Goal: Task Accomplishment & Management: Use online tool/utility

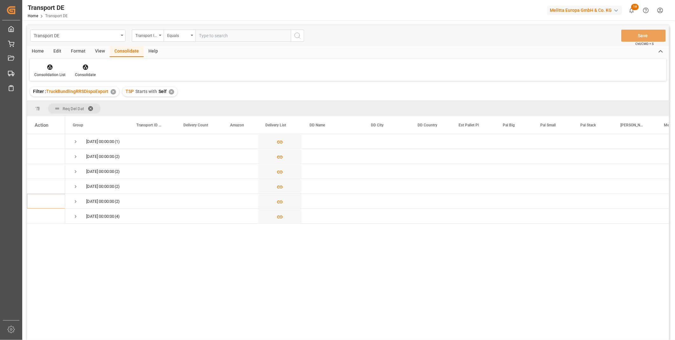
click at [170, 93] on div "✕" at bounding box center [171, 91] width 5 height 5
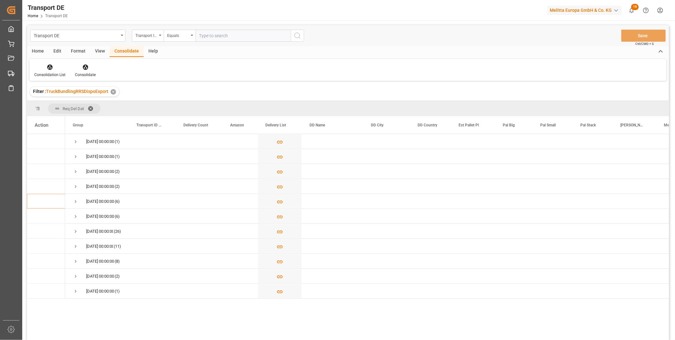
click at [151, 35] on div "Transport ID Logward" at bounding box center [146, 34] width 22 height 7
type input "Rout"
click at [143, 69] on div "Route" at bounding box center [179, 64] width 95 height 13
click at [173, 34] on div "Equals" at bounding box center [178, 34] width 22 height 7
click at [187, 103] on div "Starts with" at bounding box center [211, 104] width 95 height 13
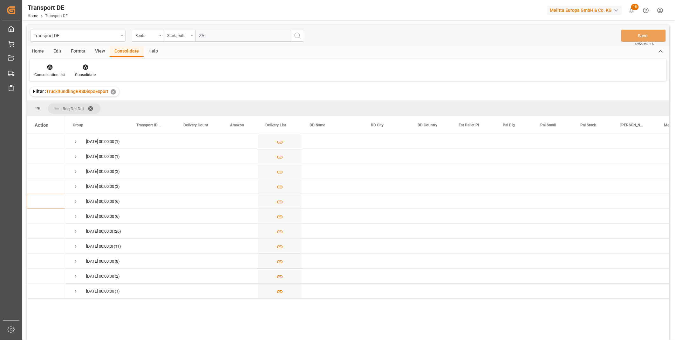
type input "ZA"
click at [296, 33] on icon "search button" at bounding box center [298, 36] width 8 height 8
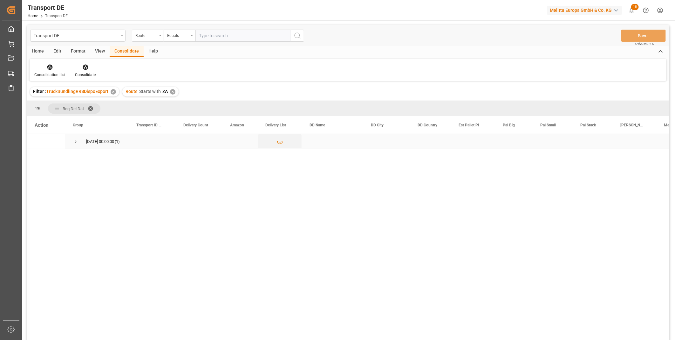
click at [72, 143] on div "30.09.2025 00:00:00 (1)" at bounding box center [97, 141] width 64 height 15
click at [76, 141] on span "Press SPACE to select this row." at bounding box center [76, 142] width 6 height 6
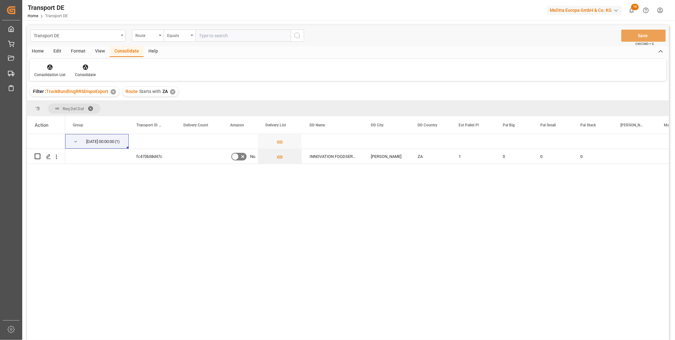
click at [170, 93] on div "✕" at bounding box center [172, 91] width 5 height 5
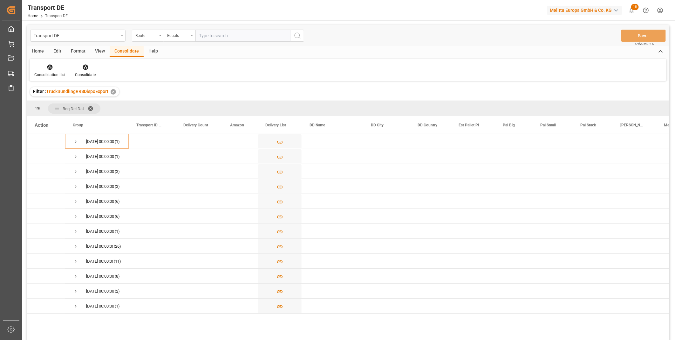
click at [179, 37] on div "Equals" at bounding box center [178, 34] width 22 height 7
click at [186, 105] on div "Starts with" at bounding box center [211, 104] width 95 height 13
type input "PA"
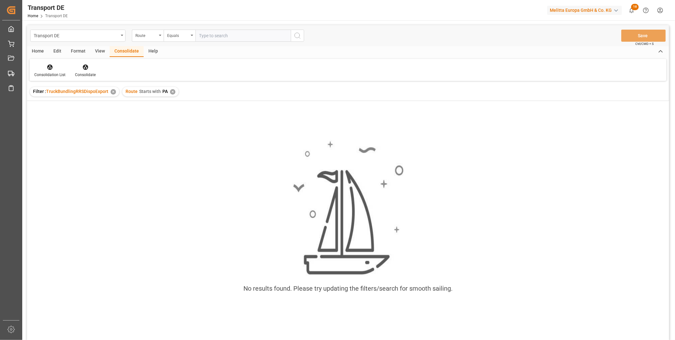
click at [170, 91] on div "✕" at bounding box center [172, 91] width 5 height 5
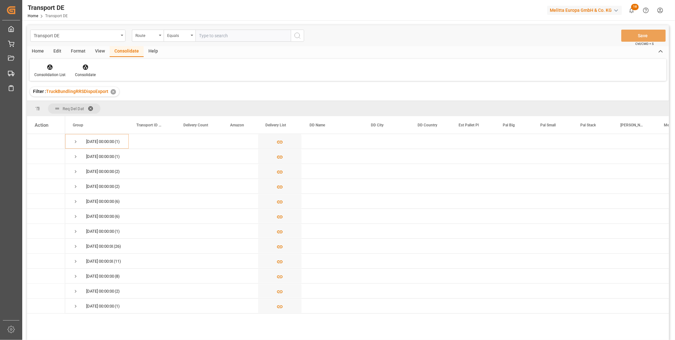
click at [185, 45] on div "Transport DE Route Equals Save Ctrl/CMD + S" at bounding box center [348, 35] width 642 height 21
click at [186, 36] on div "Equals" at bounding box center [178, 34] width 22 height 7
click at [172, 106] on div "Starts with" at bounding box center [211, 104] width 95 height 13
type input "PY"
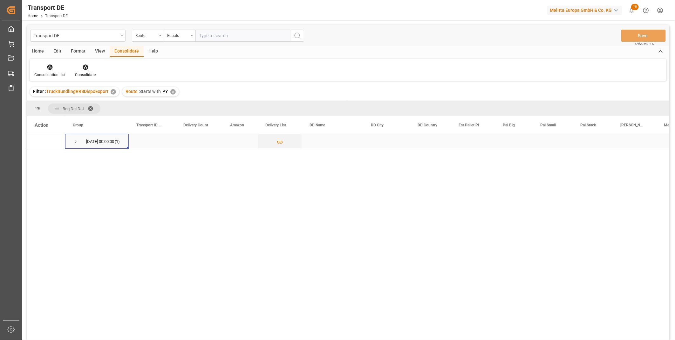
click at [75, 142] on span "Press SPACE to select this row." at bounding box center [76, 142] width 6 height 6
click at [52, 155] on div "Press SPACE to select this row." at bounding box center [49, 157] width 10 height 12
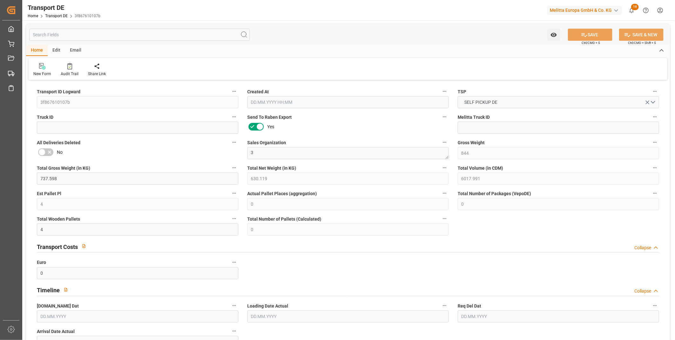
type input "844"
type input "737.598"
type input "630.119"
type input "6017.991"
type input "4"
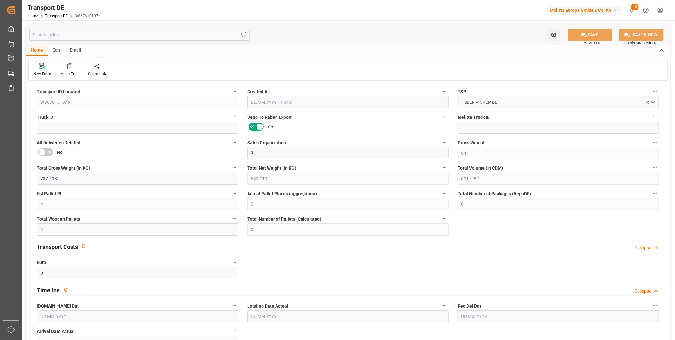
type input "0"
type input "4"
type input "0"
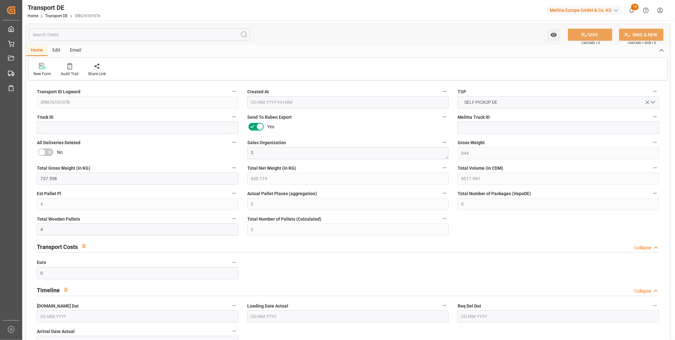
type input "0"
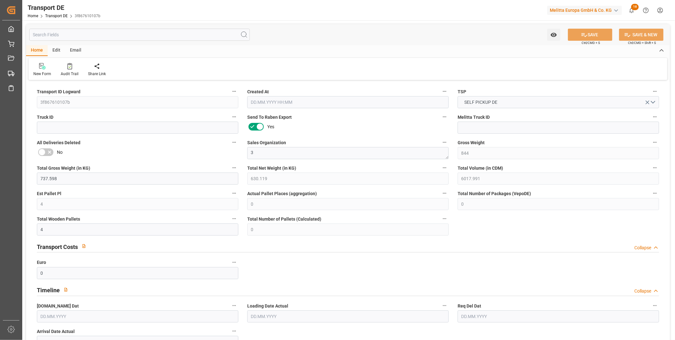
type input "0"
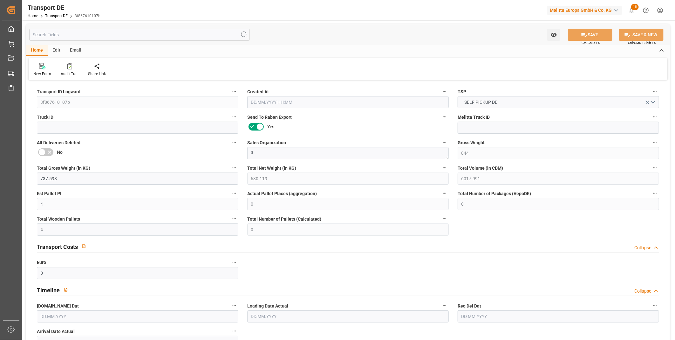
type input "0"
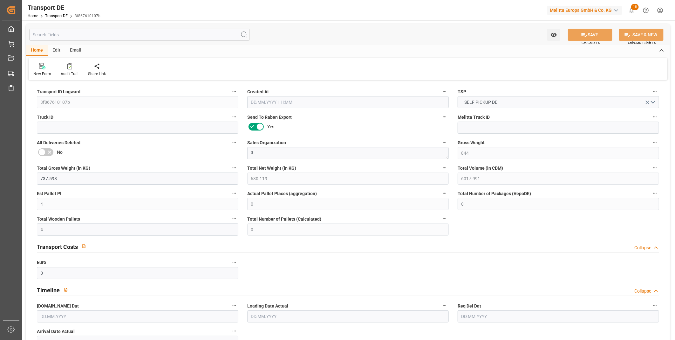
type input "0"
type input "15.09.2025 11:38"
type input "[DATE]"
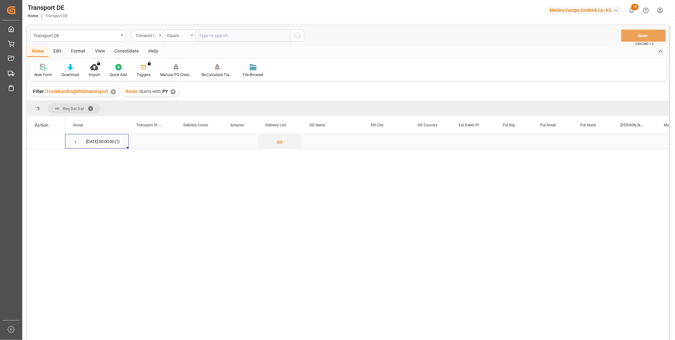
click at [74, 140] on span "Press SPACE to select this row." at bounding box center [76, 142] width 6 height 6
click at [128, 50] on div "Consolidate" at bounding box center [127, 51] width 34 height 11
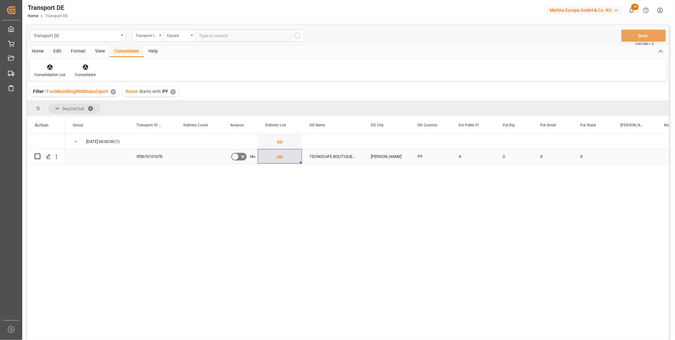
click at [288, 156] on button "Press SPACE to select this row." at bounding box center [280, 156] width 44 height 15
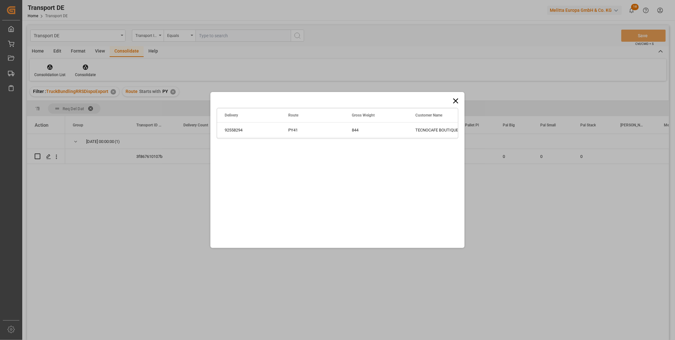
click at [457, 99] on icon at bounding box center [456, 100] width 9 height 9
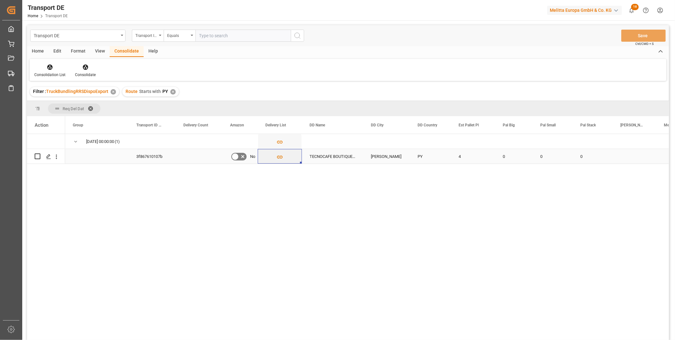
click at [37, 155] on input "Press Space to toggle row selection (unchecked)" at bounding box center [38, 156] width 6 height 6
checkbox input "true"
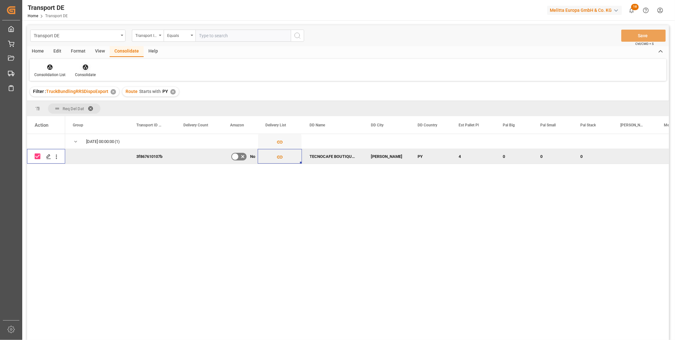
click at [93, 70] on div "Consolidate" at bounding box center [85, 71] width 30 height 14
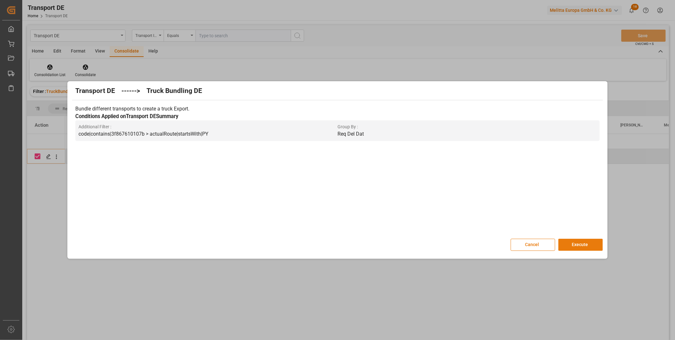
click at [585, 246] on button "Execute" at bounding box center [581, 245] width 45 height 12
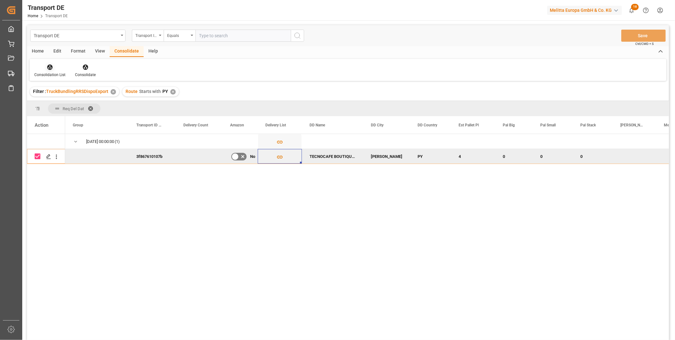
click at [59, 69] on div at bounding box center [49, 67] width 31 height 7
click at [84, 118] on div "Truck Bundling RRS Dispo Export" at bounding box center [72, 116] width 66 height 7
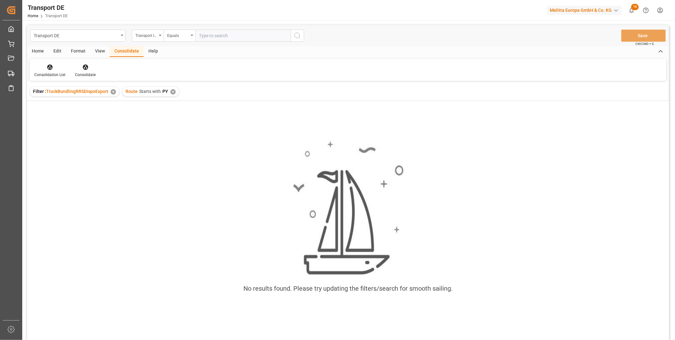
click at [172, 94] on div "Route Starts with PY ✕" at bounding box center [150, 92] width 57 height 10
click at [171, 91] on div "✕" at bounding box center [172, 91] width 5 height 5
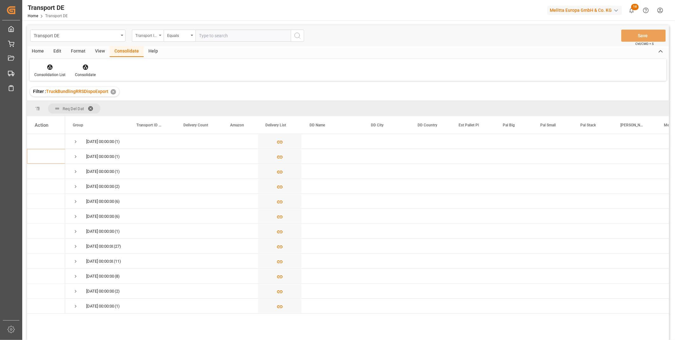
click at [155, 35] on div "Transport ID Logward" at bounding box center [146, 34] width 22 height 7
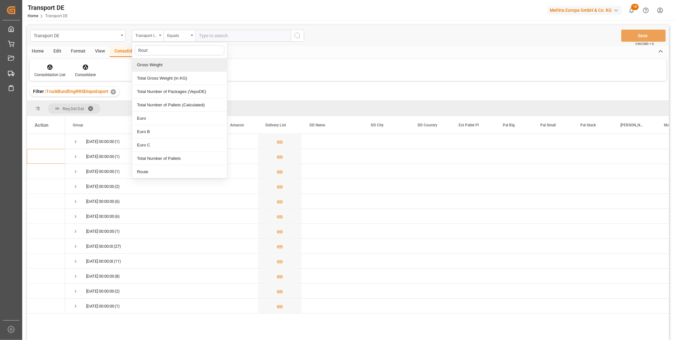
type input "Route"
click at [155, 62] on div "Route" at bounding box center [179, 64] width 95 height 13
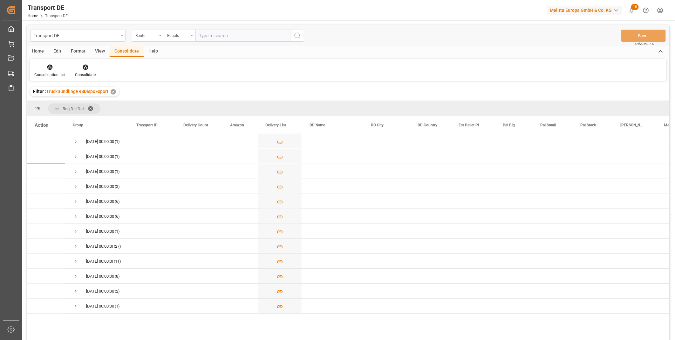
click at [169, 33] on div "Equals" at bounding box center [178, 34] width 22 height 7
click at [199, 104] on div "Starts with" at bounding box center [211, 104] width 95 height 13
type input "ZA"
click at [296, 34] on icon "search button" at bounding box center [298, 36] width 8 height 8
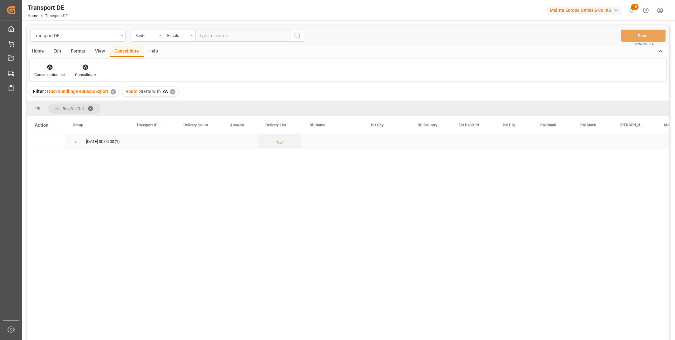
click at [79, 142] on span "30.09.2025 00:00:00 (1)" at bounding box center [97, 141] width 48 height 14
click at [69, 139] on div "30.09.2025 00:00:00 (1)" at bounding box center [97, 141] width 64 height 15
click at [74, 140] on span "Press SPACE to select this row." at bounding box center [76, 142] width 6 height 6
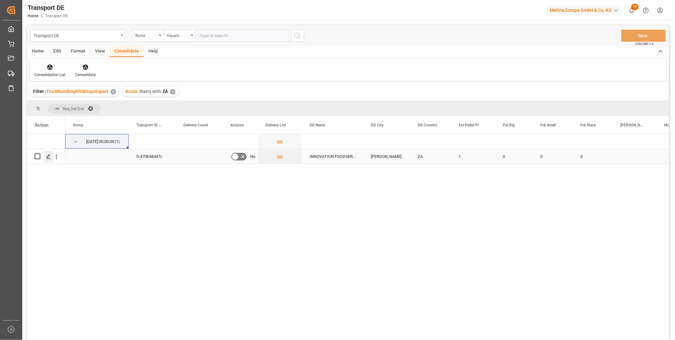
click at [49, 160] on div "Press SPACE to select this row." at bounding box center [49, 157] width 10 height 12
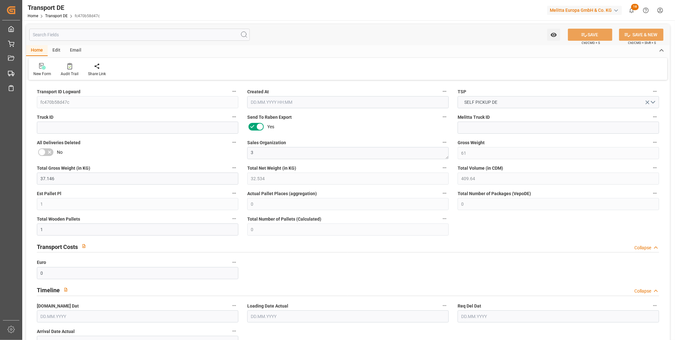
type input "61"
type input "37.146"
type input "32.534"
type input "409.64"
type input "1"
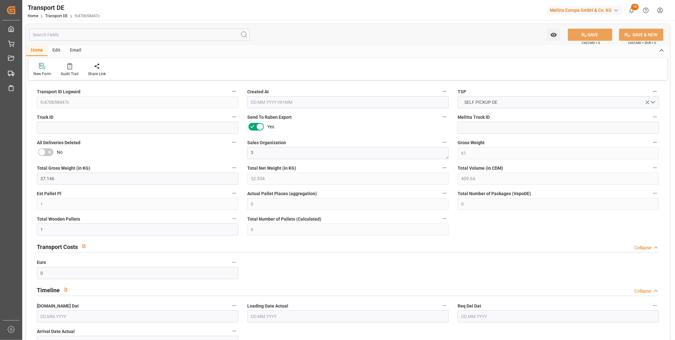
type input "0"
type input "1"
type input "0"
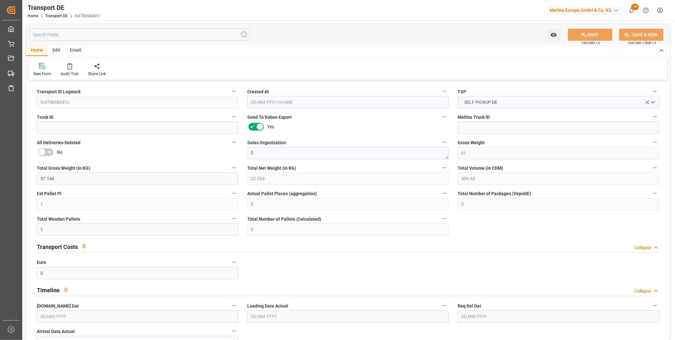
type input "15"
type input "0"
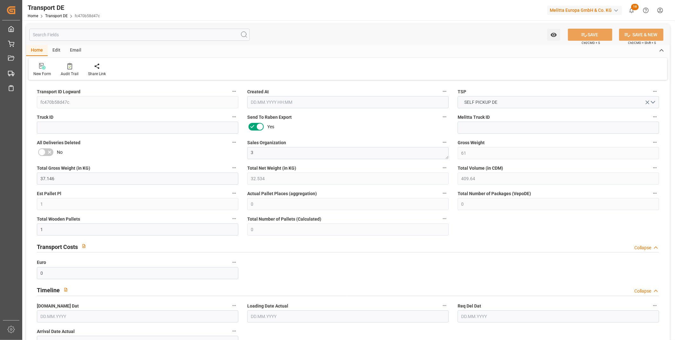
type input "0"
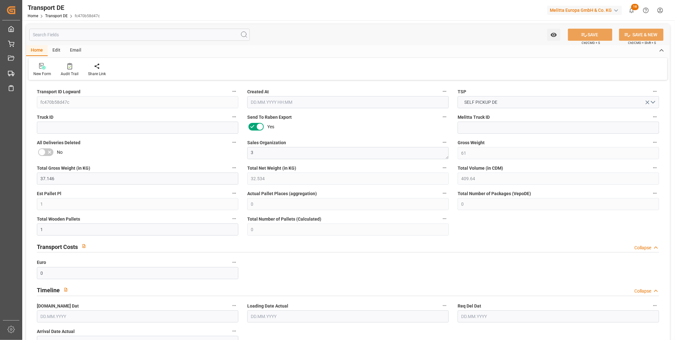
type input "0"
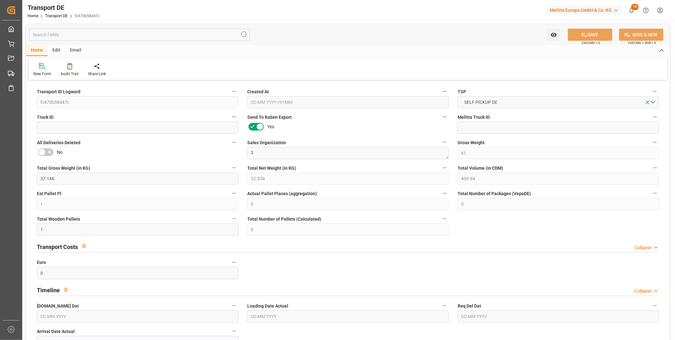
type input "0"
type input "16.09.2025 10:17"
type input "23.09.2025"
type input "30.09.2025"
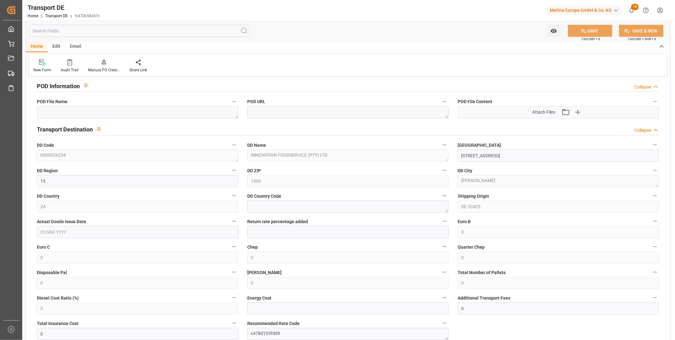
scroll to position [414, 0]
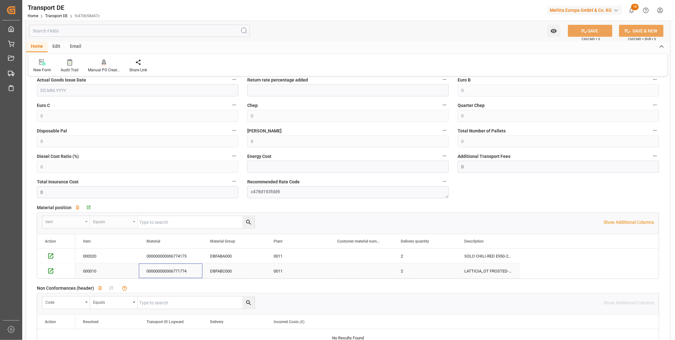
click at [186, 269] on div "000000000006771774" at bounding box center [171, 270] width 64 height 15
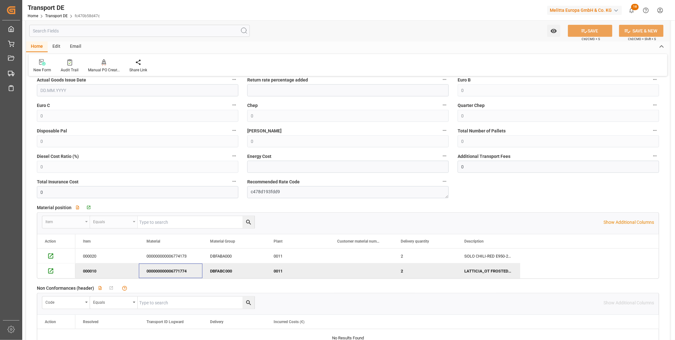
drag, startPoint x: 189, startPoint y: 270, endPoint x: 174, endPoint y: 271, distance: 15.0
click at [174, 271] on div "000000000006771774" at bounding box center [171, 270] width 64 height 15
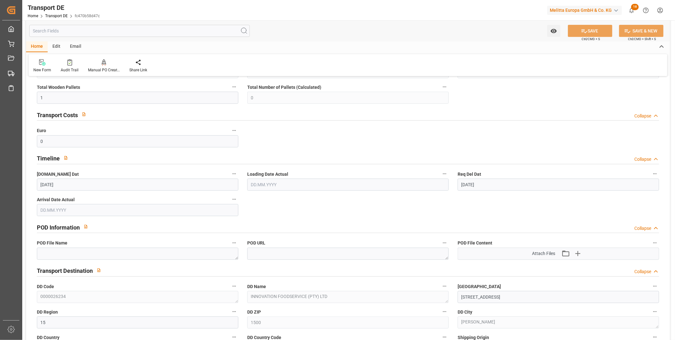
scroll to position [0, 0]
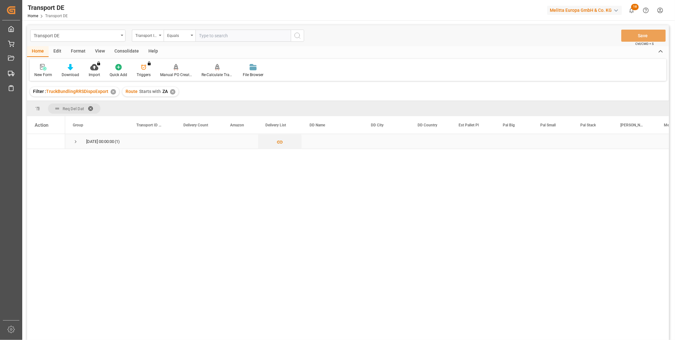
click at [76, 139] on span "Press SPACE to select this row." at bounding box center [76, 142] width 6 height 6
click at [124, 50] on div "Consolidate" at bounding box center [127, 51] width 34 height 11
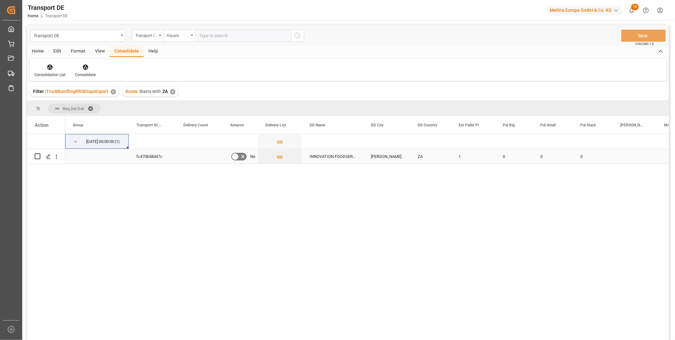
click at [38, 160] on div "Press SPACE to select this row." at bounding box center [38, 156] width 6 height 15
click at [38, 155] on input "Press Space to toggle row selection (unchecked)" at bounding box center [38, 156] width 6 height 6
checkbox input "true"
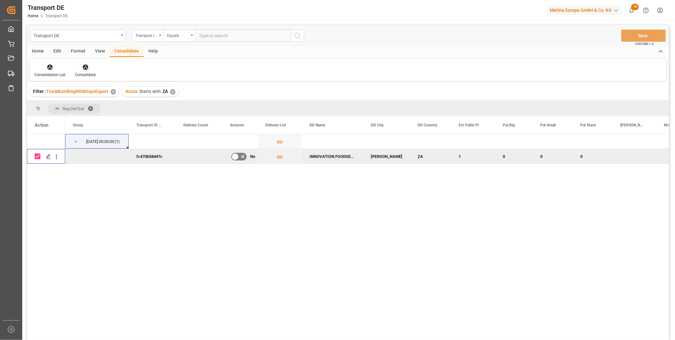
click at [88, 65] on div at bounding box center [85, 67] width 21 height 7
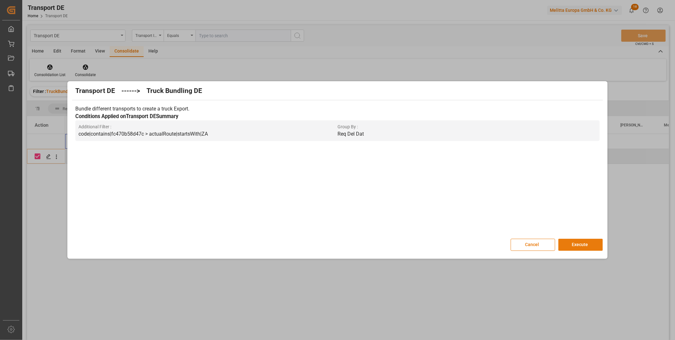
click at [594, 242] on button "Execute" at bounding box center [581, 245] width 45 height 12
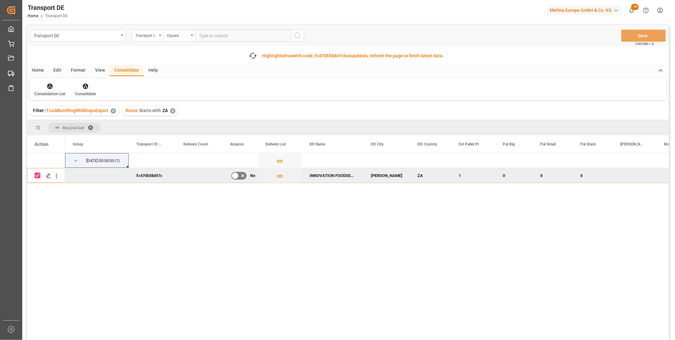
click at [40, 85] on div at bounding box center [49, 86] width 31 height 7
click at [49, 90] on div "Consolidation List" at bounding box center [50, 90] width 41 height 14
click at [51, 90] on div "Consolidation List" at bounding box center [50, 90] width 41 height 14
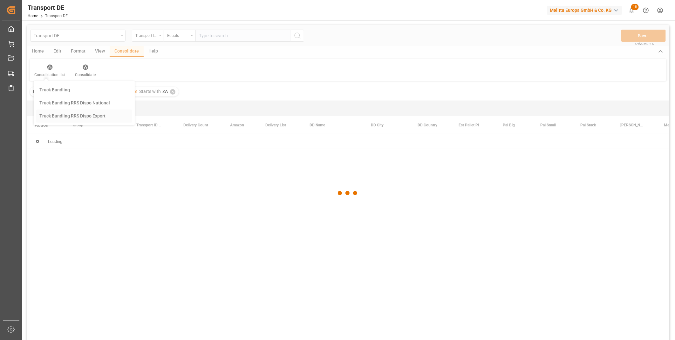
click at [64, 134] on div "Transport DE Transport ID Logward Equals Save Ctrl/CMD + S Home Edit Format Vie…" at bounding box center [348, 190] width 642 height 331
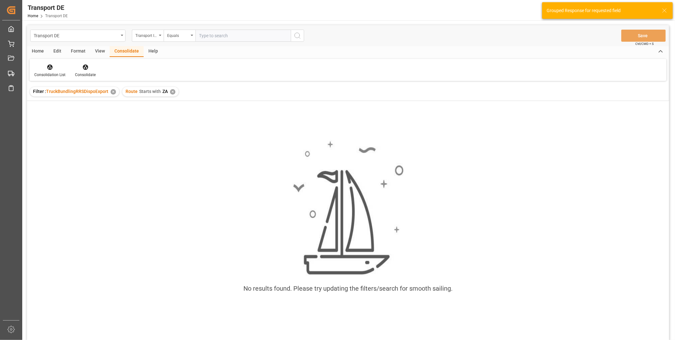
click at [172, 89] on div "✕" at bounding box center [172, 91] width 5 height 5
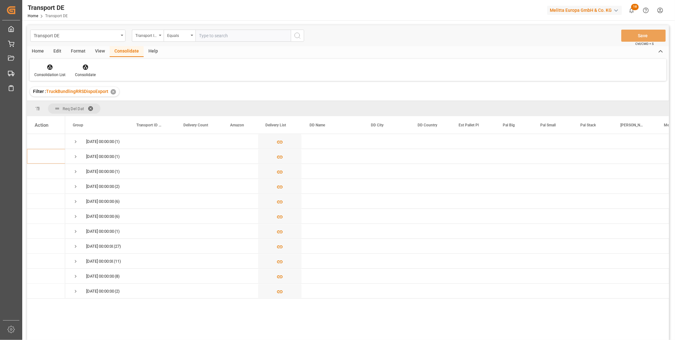
click at [58, 339] on div "(1)" at bounding box center [348, 238] width 642 height 208
click at [152, 39] on div "Transport ID Logward" at bounding box center [148, 36] width 32 height 12
type input "route"
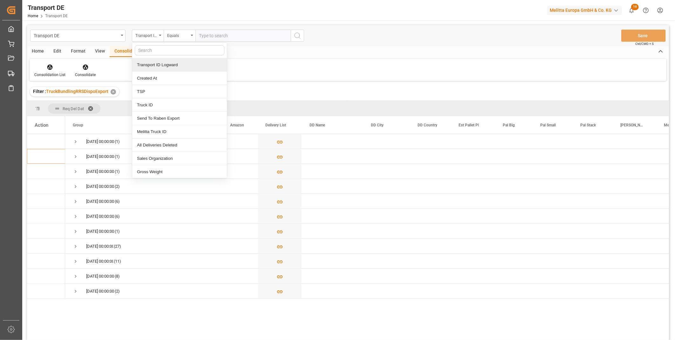
drag, startPoint x: 147, startPoint y: 75, endPoint x: 148, endPoint y: 69, distance: 5.7
click at [148, 75] on div "Transport DE Transport ID Logward Transport ID Logward Created At TSP Truck ID …" at bounding box center [348, 190] width 642 height 331
click at [150, 49] on input "text" at bounding box center [180, 50] width 90 height 10
type input "rou"
click at [152, 65] on div "Route" at bounding box center [179, 64] width 95 height 13
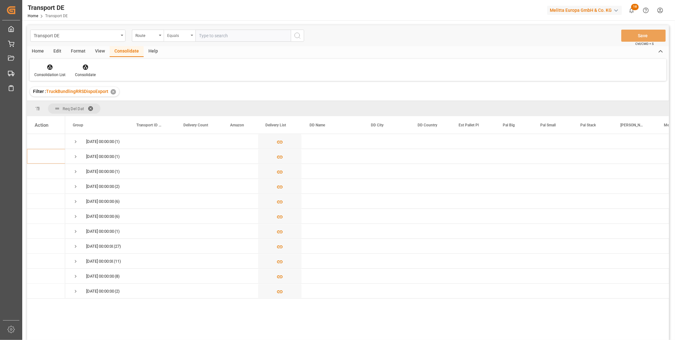
click at [170, 38] on div "Equals" at bounding box center [180, 36] width 32 height 12
click at [188, 107] on div "Starts with" at bounding box center [211, 104] width 95 height 13
type input "FR"
click at [300, 34] on circle "search button" at bounding box center [297, 35] width 5 height 5
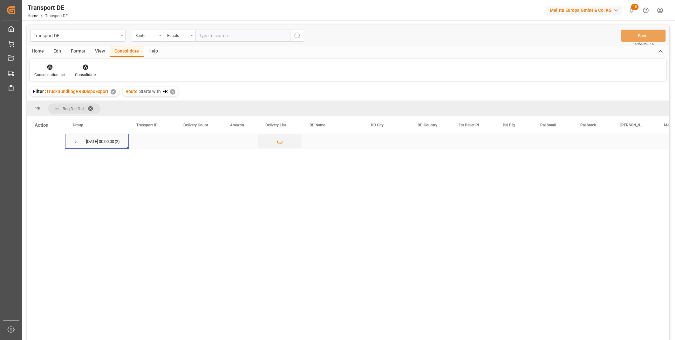
click at [74, 144] on span "Press SPACE to select this row." at bounding box center [76, 141] width 6 height 15
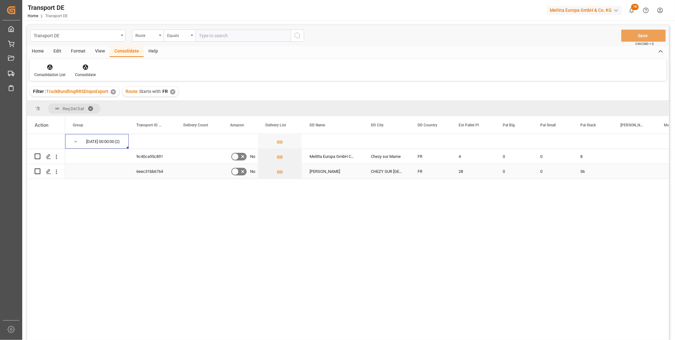
click at [38, 172] on input "Press Space to toggle row selection (unchecked)" at bounding box center [38, 171] width 6 height 6
checkbox input "true"
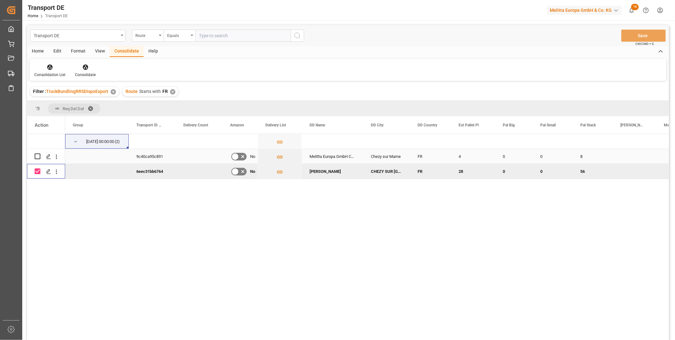
click at [40, 158] on div "Press SPACE to select this row." at bounding box center [46, 156] width 23 height 14
click at [36, 155] on input "Press Space to toggle row selection (unchecked)" at bounding box center [38, 156] width 6 height 6
checkbox input "true"
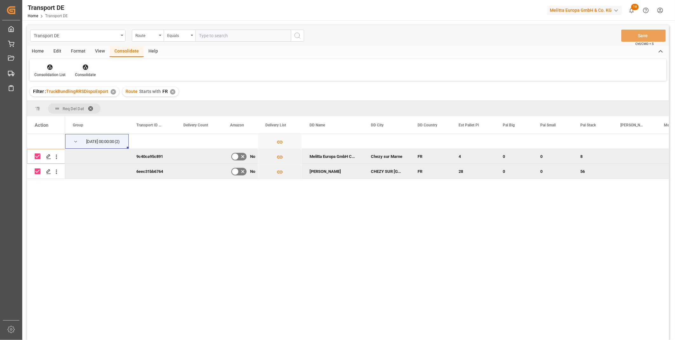
click at [88, 69] on div at bounding box center [85, 67] width 21 height 7
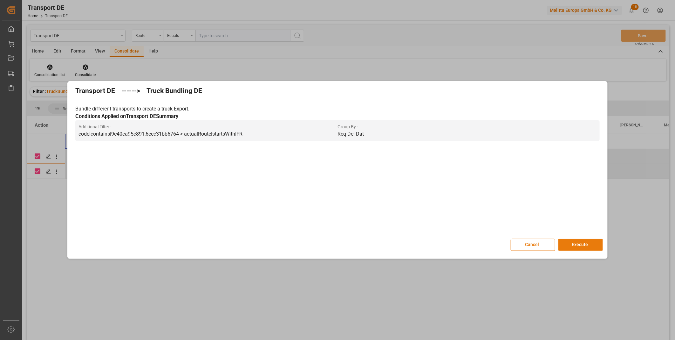
click at [578, 244] on button "Execute" at bounding box center [581, 245] width 45 height 12
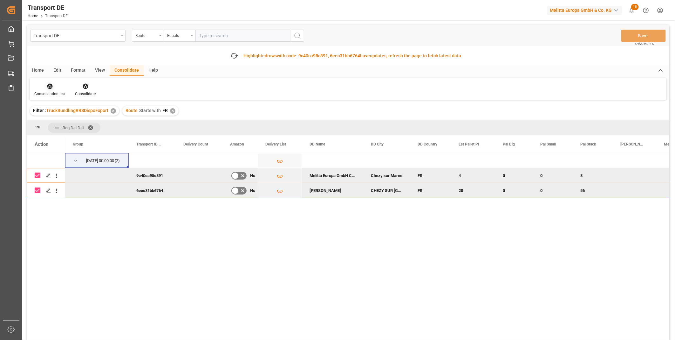
click at [49, 87] on icon at bounding box center [50, 86] width 6 height 6
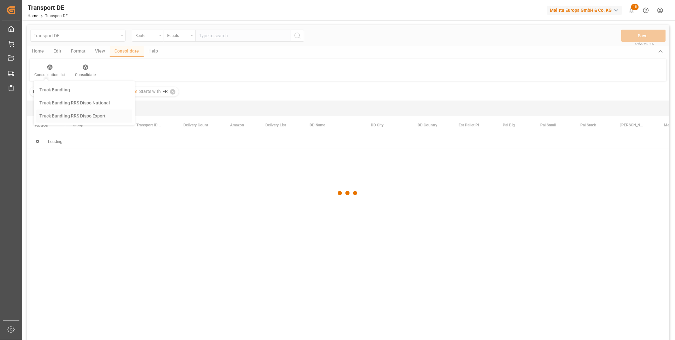
click at [76, 137] on div "Transport DE Route Equals Save Ctrl/CMD + S Home Edit Format View Consolidate H…" at bounding box center [348, 190] width 642 height 331
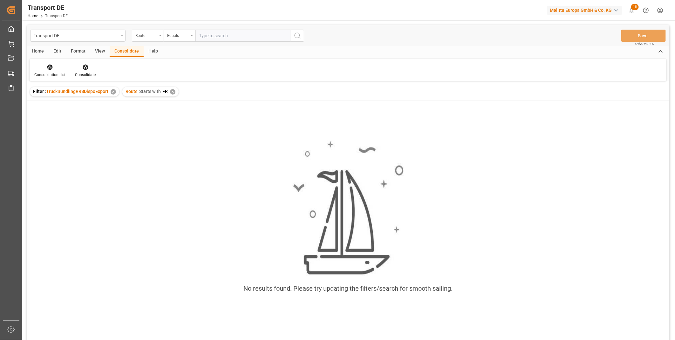
click at [168, 90] on div "Route Starts with FR ✕" at bounding box center [150, 92] width 56 height 10
click at [170, 91] on div "✕" at bounding box center [172, 91] width 5 height 5
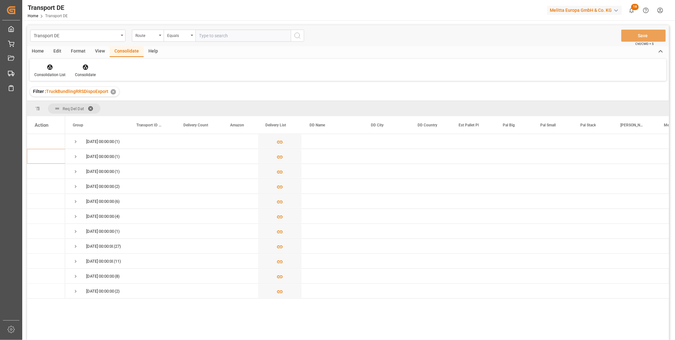
click at [176, 34] on div "Equals" at bounding box center [178, 34] width 22 height 7
click at [174, 104] on div "Starts with" at bounding box center [211, 104] width 95 height 13
type input "SE"
click at [294, 37] on icon "search button" at bounding box center [298, 36] width 8 height 8
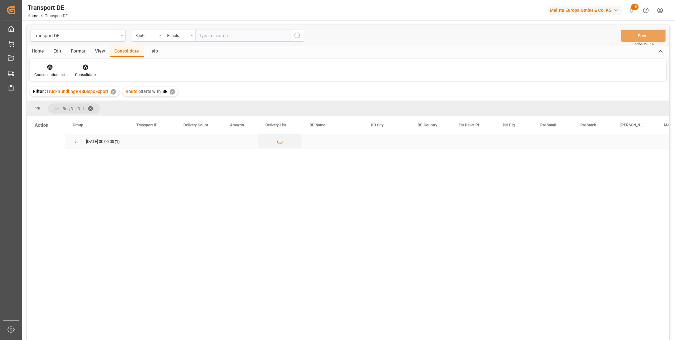
click at [72, 141] on div "20.09.2025 00:00:00 (1)" at bounding box center [97, 141] width 64 height 15
click at [75, 142] on span "Press SPACE to select this row." at bounding box center [76, 142] width 6 height 6
click at [37, 156] on input "Press Space to toggle row selection (unchecked)" at bounding box center [38, 156] width 6 height 6
checkbox input "true"
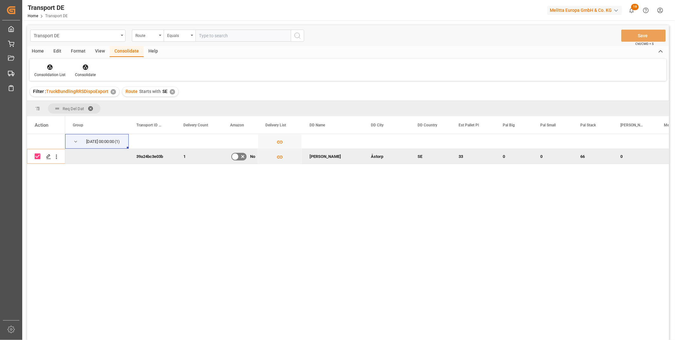
click at [85, 66] on icon at bounding box center [85, 67] width 6 height 6
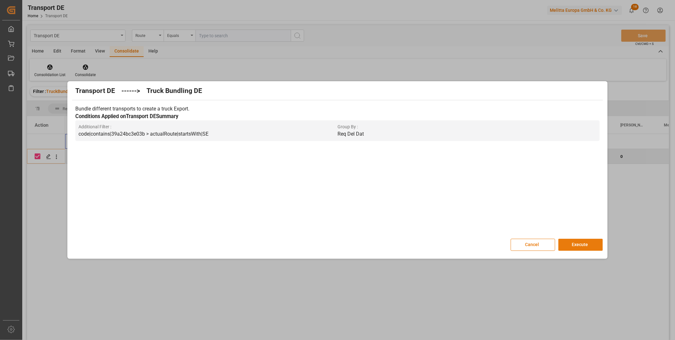
click at [580, 244] on button "Execute" at bounding box center [581, 245] width 45 height 12
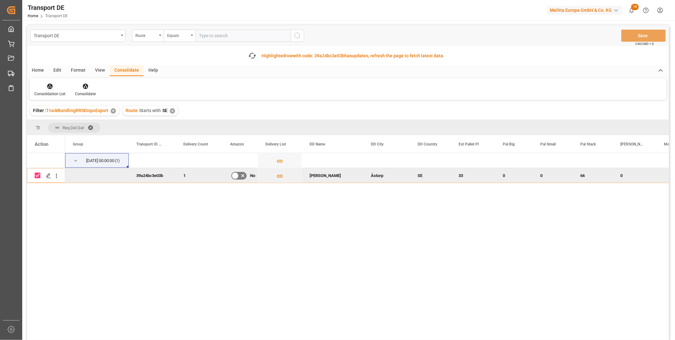
click at [53, 93] on div "Consolidation List" at bounding box center [49, 94] width 31 height 6
click at [67, 135] on div "Truck Bundling RRS Dispo Export" at bounding box center [72, 135] width 66 height 7
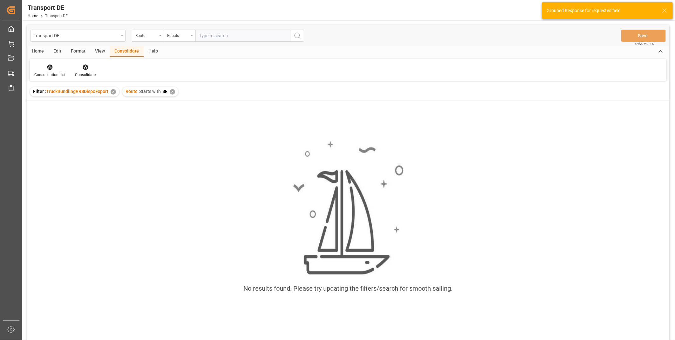
click at [170, 92] on div "✕" at bounding box center [172, 91] width 5 height 5
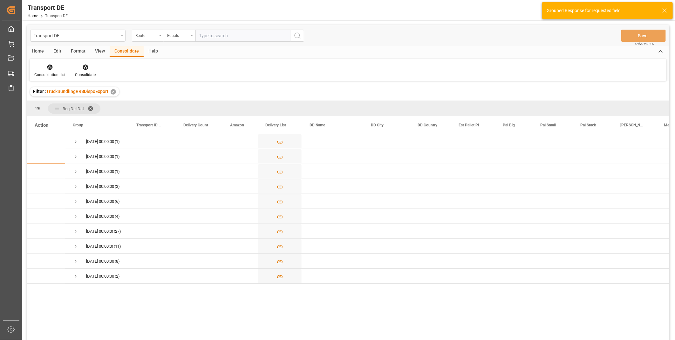
click at [181, 31] on div "Equals" at bounding box center [178, 34] width 22 height 7
click at [178, 109] on div "Starts with" at bounding box center [211, 104] width 95 height 13
type input "CZ"
click at [298, 38] on icon "search button" at bounding box center [298, 36] width 8 height 8
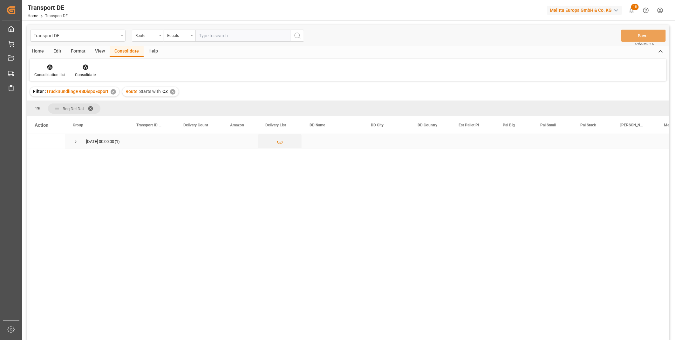
click at [75, 135] on span "Press SPACE to select this row." at bounding box center [76, 141] width 6 height 15
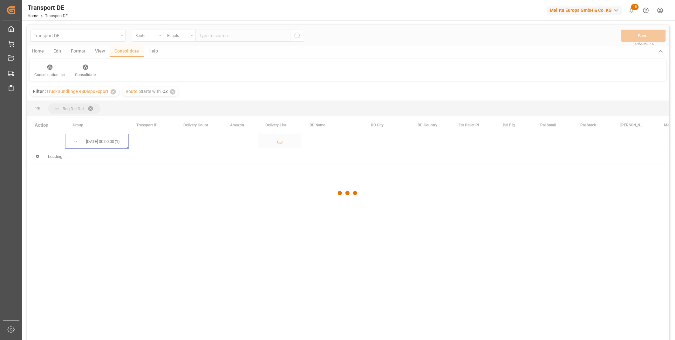
click at [75, 142] on div at bounding box center [348, 193] width 642 height 336
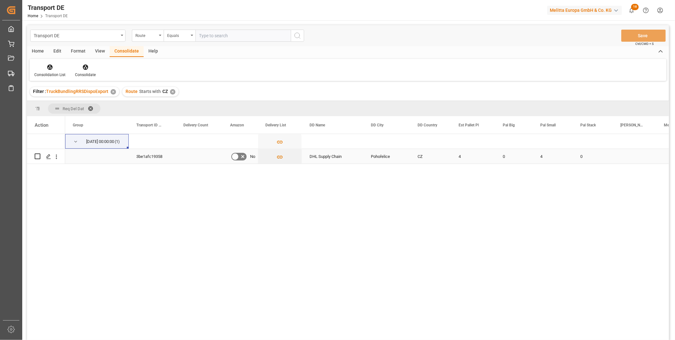
click at [39, 160] on div "Press SPACE to select this row." at bounding box center [38, 156] width 6 height 15
click at [36, 158] on input "Press Space to toggle row selection (unchecked)" at bounding box center [38, 156] width 6 height 6
checkbox input "true"
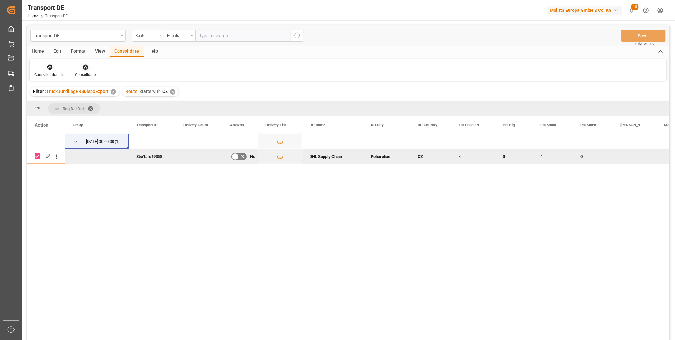
click at [84, 71] on div "Consolidate" at bounding box center [85, 71] width 30 height 14
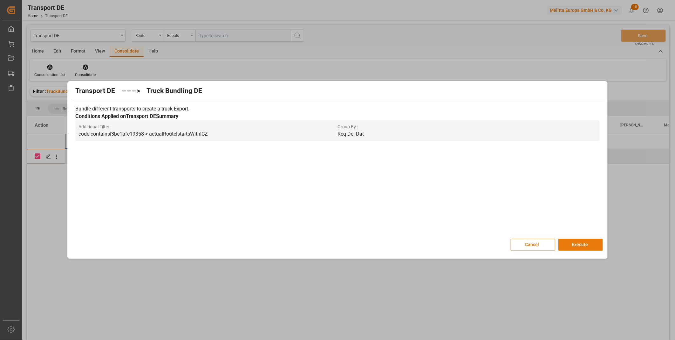
click at [587, 247] on button "Execute" at bounding box center [581, 245] width 45 height 12
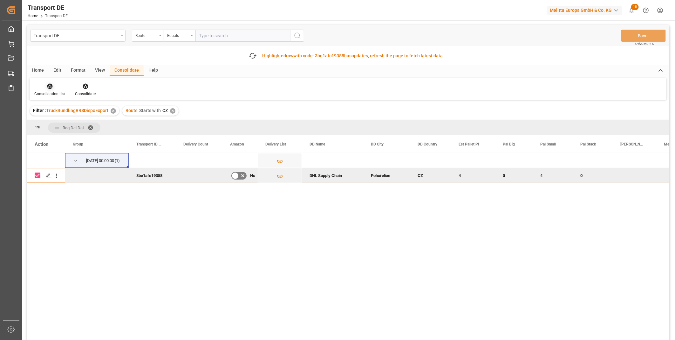
click at [56, 94] on div "Consolidation List" at bounding box center [49, 94] width 31 height 6
click at [68, 128] on div "Transport DE Route Equals Save Ctrl/CMD + S Fetch latest updates Highlighted ro…" at bounding box center [348, 200] width 642 height 350
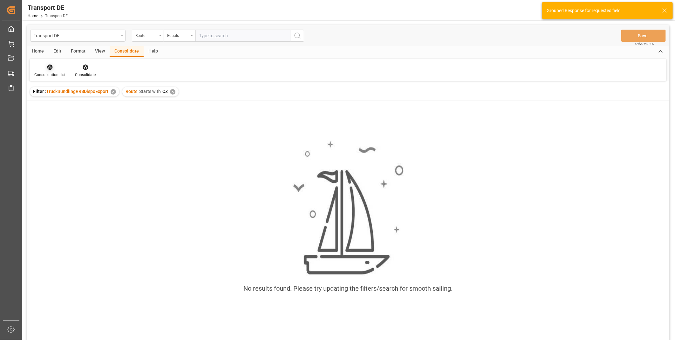
click at [45, 71] on div "Consolidation List" at bounding box center [50, 71] width 41 height 14
click at [62, 120] on div "Transport DE Route Equals Save Ctrl/CMD + S Home Edit Format View Consolidate H…" at bounding box center [348, 190] width 642 height 331
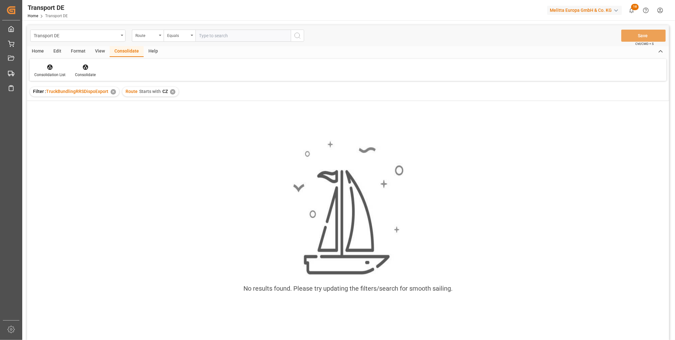
click at [168, 92] on div "Route Starts with CZ ✕" at bounding box center [150, 92] width 56 height 10
click at [170, 91] on div "✕" at bounding box center [172, 91] width 5 height 5
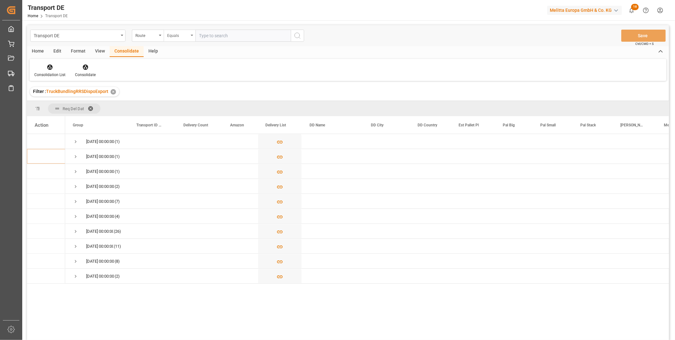
click at [183, 34] on div "Equals" at bounding box center [178, 34] width 22 height 7
click at [181, 105] on div "Starts with" at bounding box center [211, 104] width 95 height 13
type input "BR"
click at [297, 36] on icon "search button" at bounding box center [298, 36] width 8 height 8
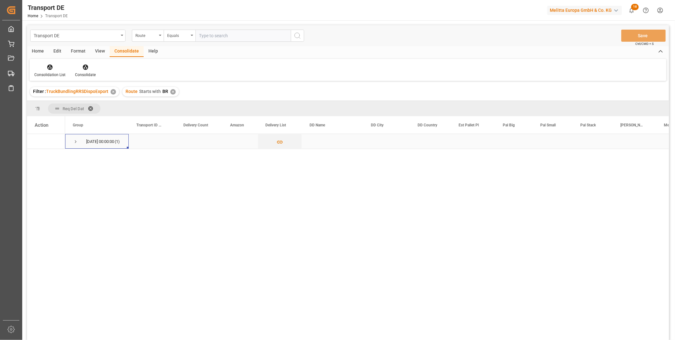
click at [74, 140] on span "Press SPACE to select this row." at bounding box center [76, 142] width 6 height 6
click at [47, 72] on div "Consolidation List" at bounding box center [49, 75] width 31 height 6
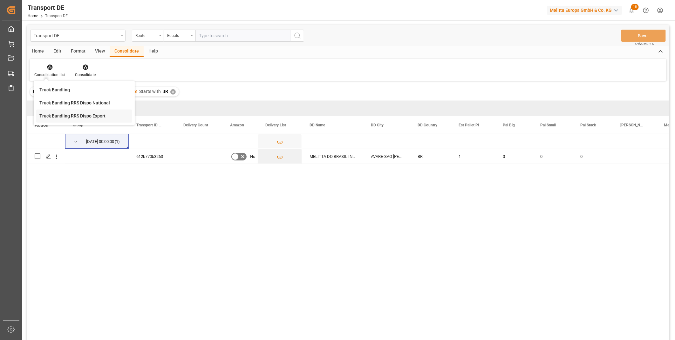
click at [84, 113] on div "Transport DE Route Equals Save Ctrl/CMD + S Home Edit Format View Consolidate H…" at bounding box center [348, 190] width 642 height 331
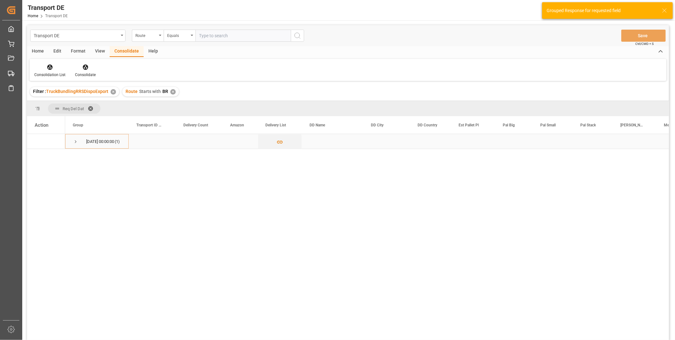
click at [79, 140] on span "10.09.2025 00:00:00 (1)" at bounding box center [97, 141] width 48 height 14
click at [77, 140] on span "Press SPACE to select this row." at bounding box center [76, 142] width 6 height 6
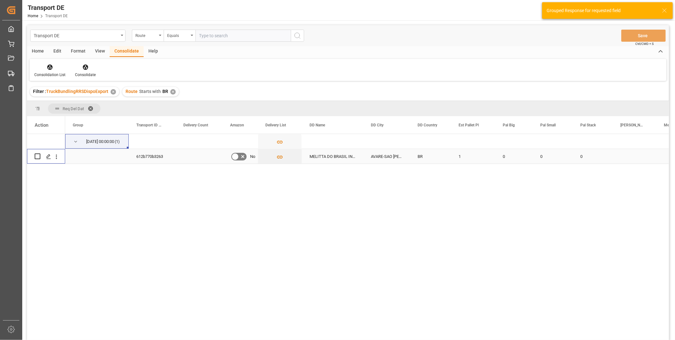
click at [38, 156] on input "Press Space to toggle row selection (unchecked)" at bounding box center [38, 156] width 6 height 6
checkbox input "true"
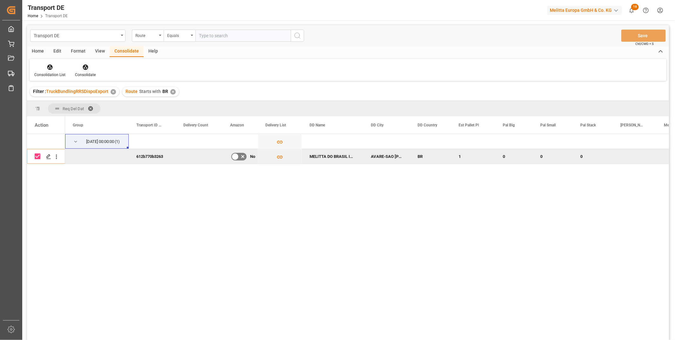
click at [82, 69] on icon at bounding box center [85, 67] width 6 height 6
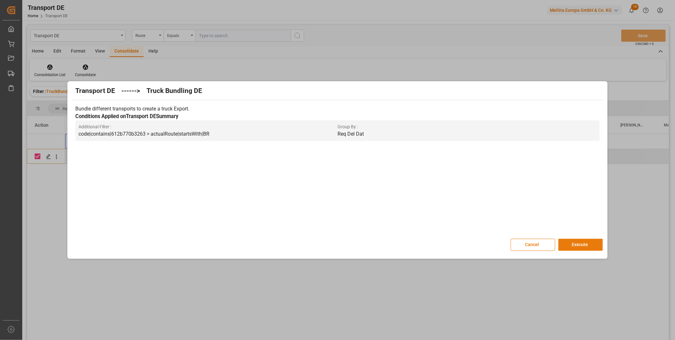
click at [586, 245] on button "Execute" at bounding box center [581, 245] width 45 height 12
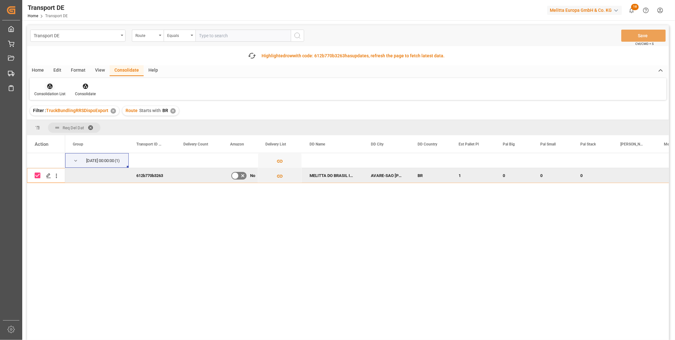
click at [56, 89] on div "Consolidation List" at bounding box center [50, 90] width 41 height 14
click at [68, 134] on div "Transport DE Route Equals Save Ctrl/CMD + S Fetch latest updates Highlighted ro…" at bounding box center [348, 200] width 642 height 350
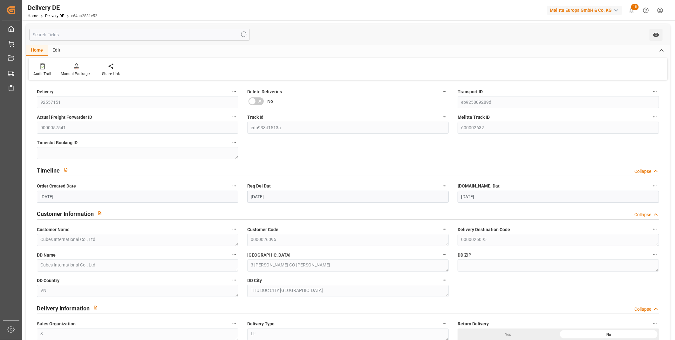
scroll to position [68, 0]
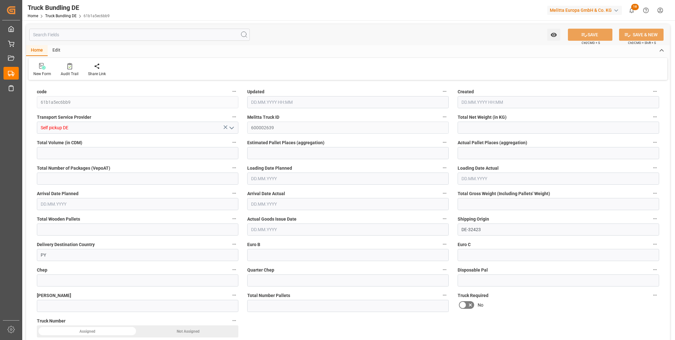
type input "630.119"
type input "6017.991"
type input "4"
type input "0"
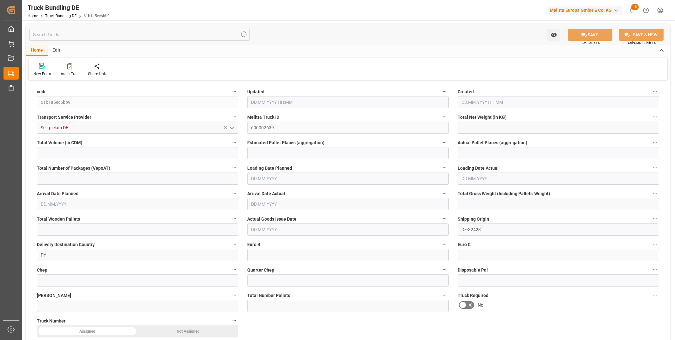
type input "844"
type input "4"
type input "0"
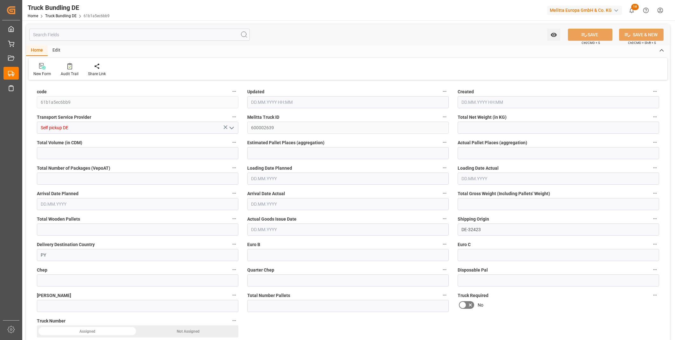
type input "0"
type input "16.09.2025 11:07"
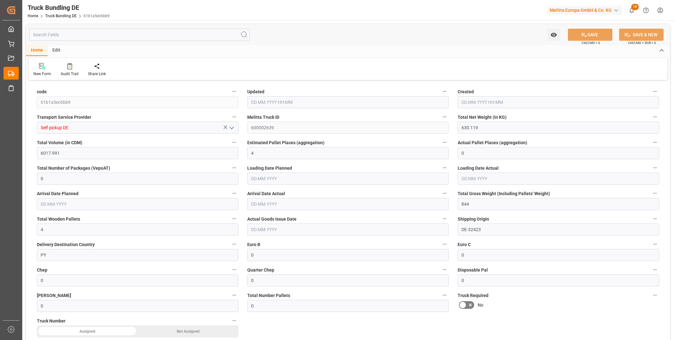
type input "16.09.2025 11:07"
type input "[DATE]"
type input "32.534"
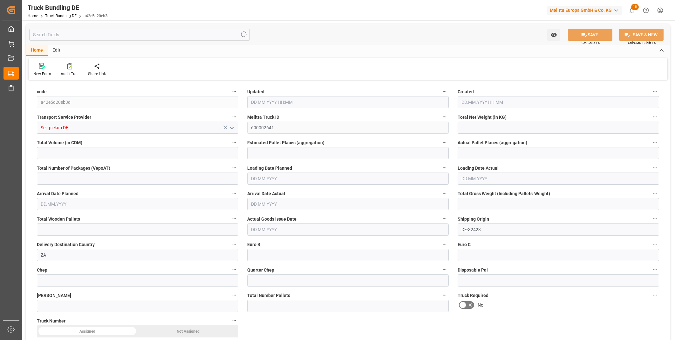
type input "409.64"
type input "1"
type input "0"
type input "61"
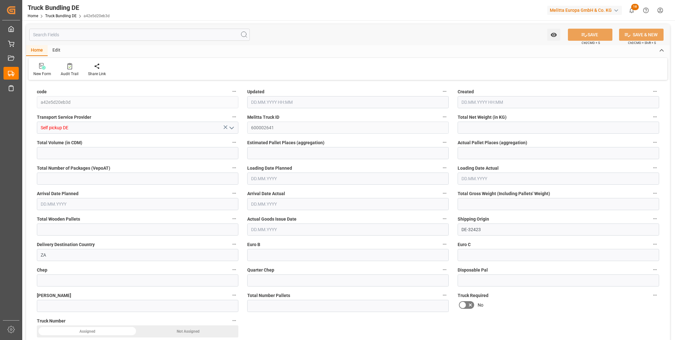
type input "1"
type input "0"
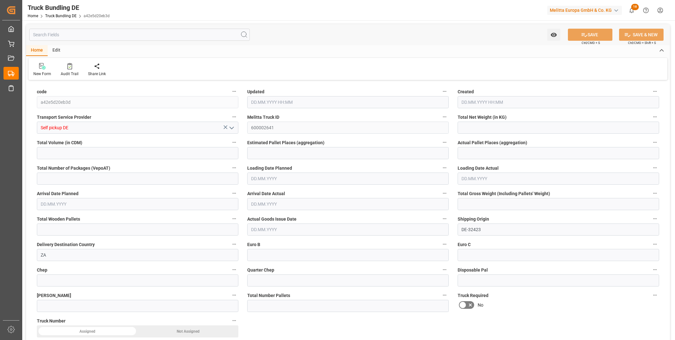
type input "0"
type input "[DATE] 11:16"
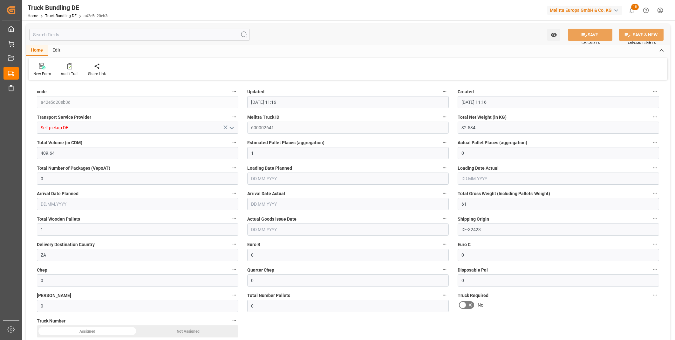
type input "[DATE]"
type input "5562.814"
type input "54220.702"
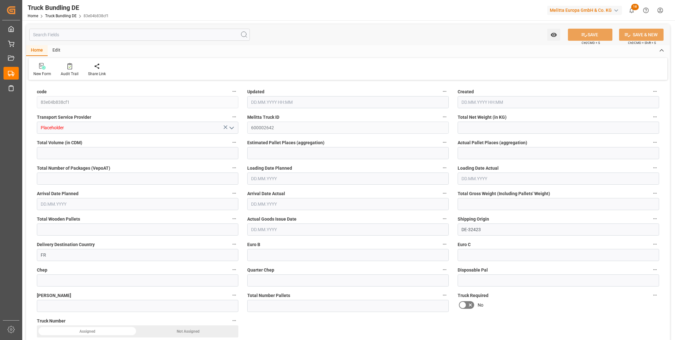
type input "32"
type input "0"
type input "8626"
type input "65"
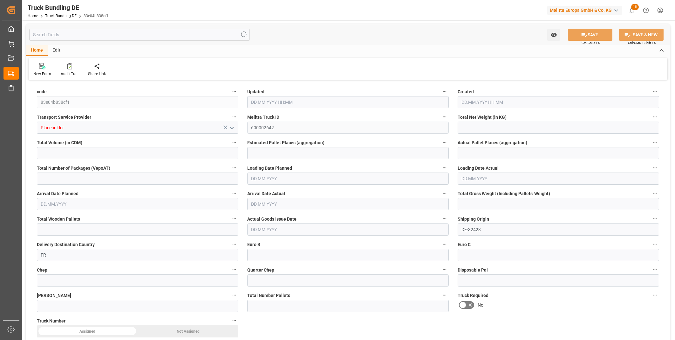
type input "0"
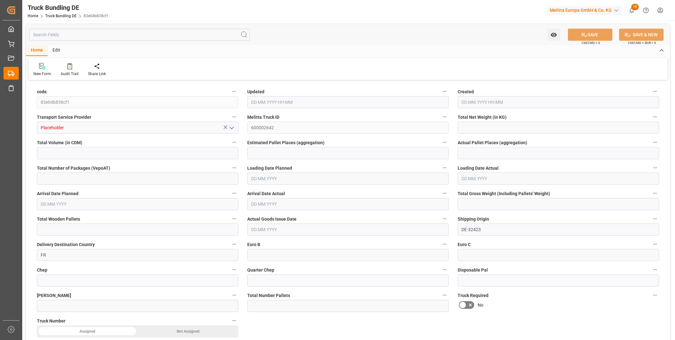
type input "0"
type input "16.09.2025 11:26"
type input "17.09.2025"
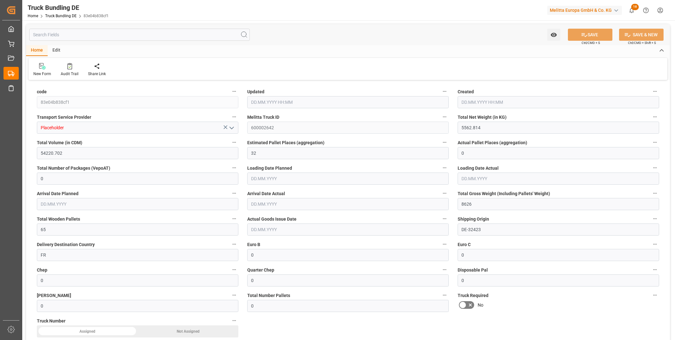
type input "19.09.2025"
type input "[DATE]"
type input "946.08"
type input "2904.48"
type input "4"
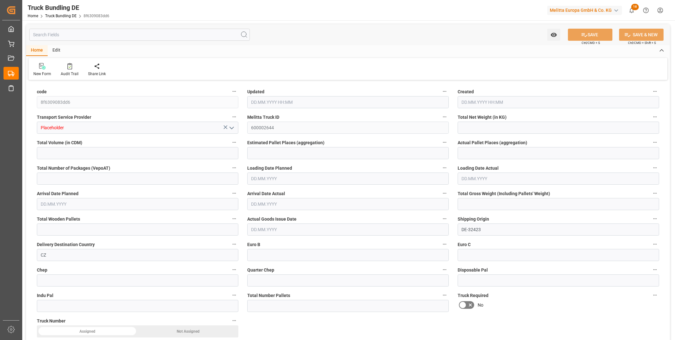
type input "0"
type input "1096"
type input "4"
type input "0"
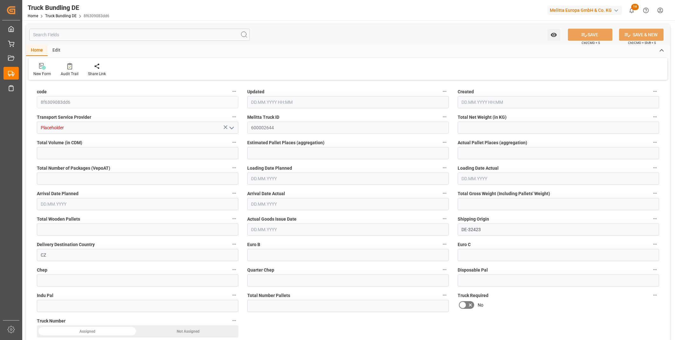
type input "0"
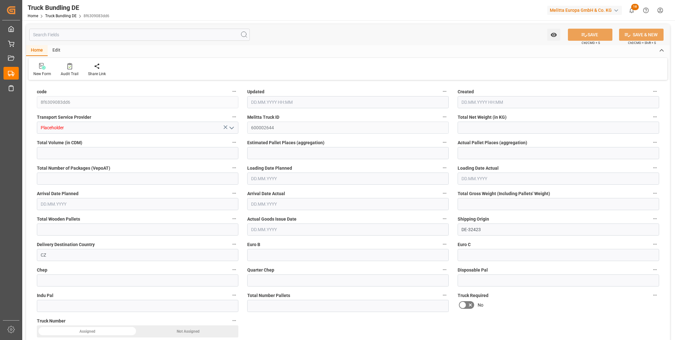
type input "0"
type input "16.09.2025 11:27"
type input "18.09.2025"
type input "22.09.2025"
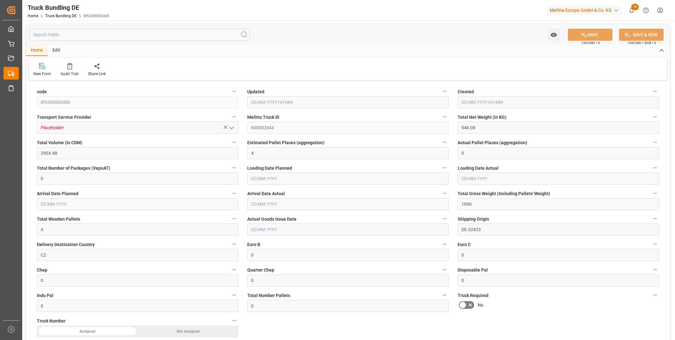
type input "[DATE]"
type input "4.08"
type input "196.152"
type input "1"
type input "0"
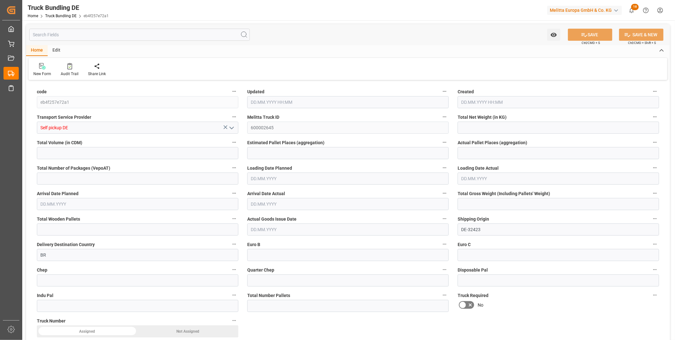
type input "0"
type input "30"
type input "1"
type input "0"
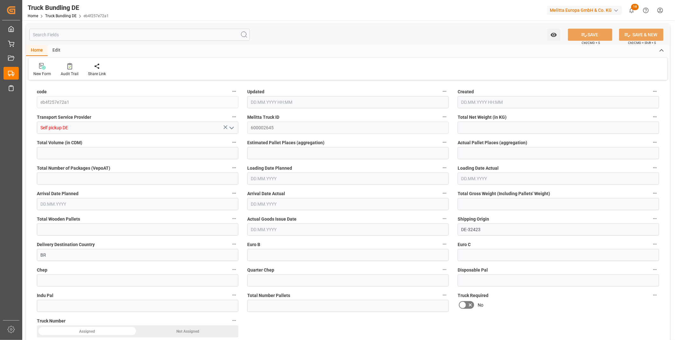
type input "0"
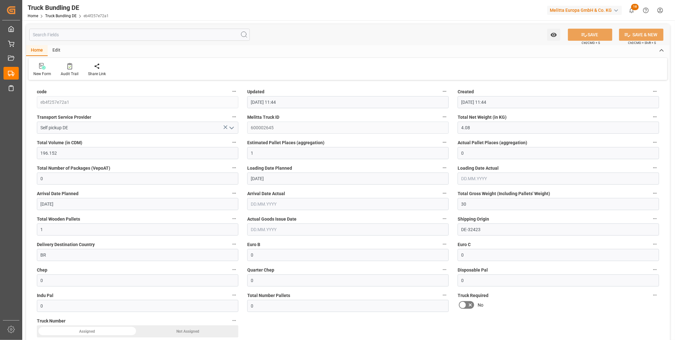
type input "[DATE] 11:44"
type input "[DATE]"
